Goal: Complete application form

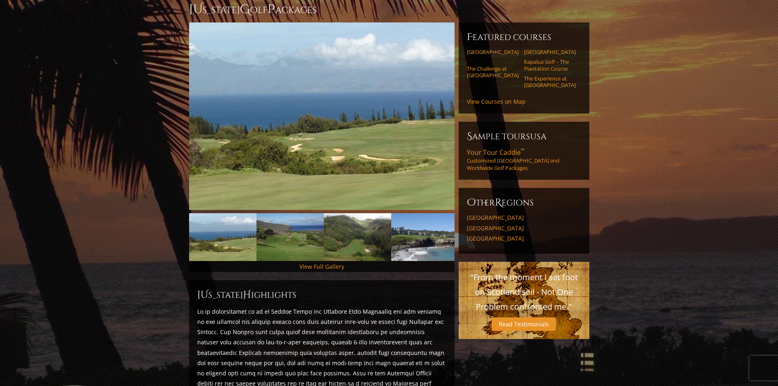
scroll to position [82, 0]
click at [545, 58] on link "Kapalua Golf – The Plantation Course" at bounding box center [550, 64] width 52 height 13
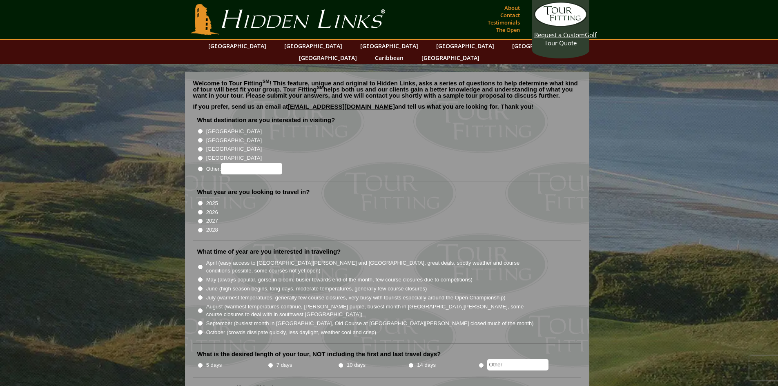
click at [200, 166] on input "Other:" at bounding box center [200, 168] width 5 height 5
radio input "true"
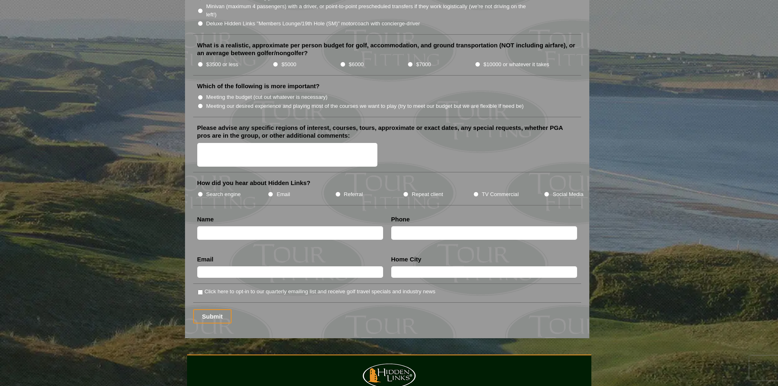
scroll to position [1021, 0]
